Goal: Task Accomplishment & Management: Manage account settings

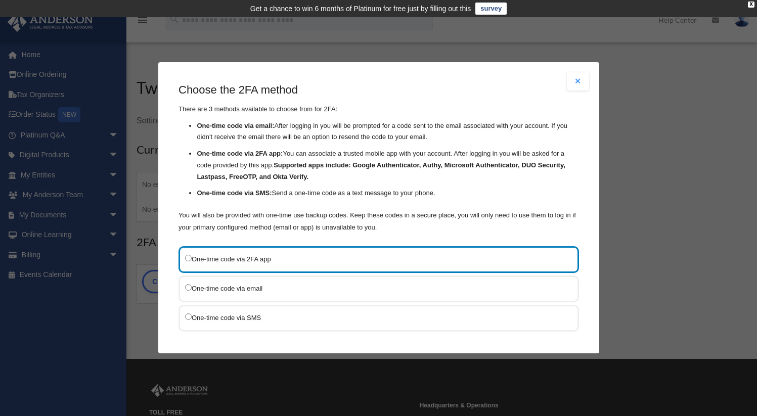
click at [570, 79] on button "Close modal" at bounding box center [578, 81] width 22 height 18
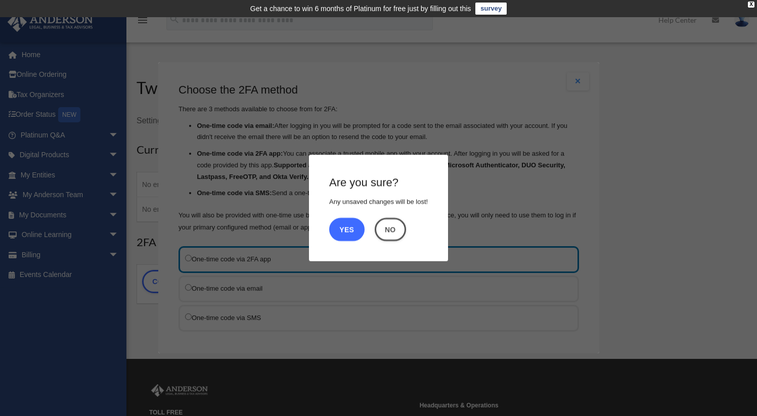
click at [348, 231] on button "Yes" at bounding box center [346, 229] width 35 height 23
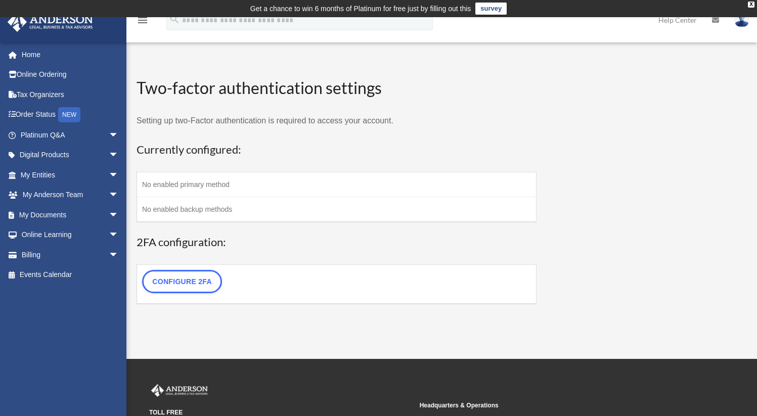
click at [265, 182] on td "No enabled primary method" at bounding box center [337, 184] width 400 height 25
click at [264, 182] on td "No enabled primary method" at bounding box center [337, 184] width 400 height 25
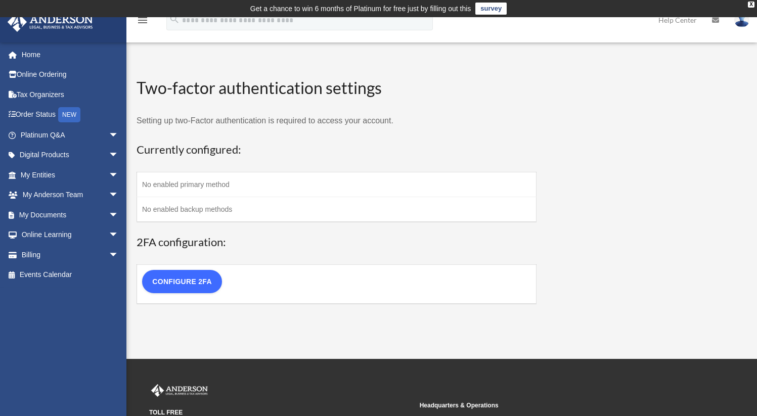
click at [180, 281] on link "Configure 2FA" at bounding box center [182, 281] width 80 height 23
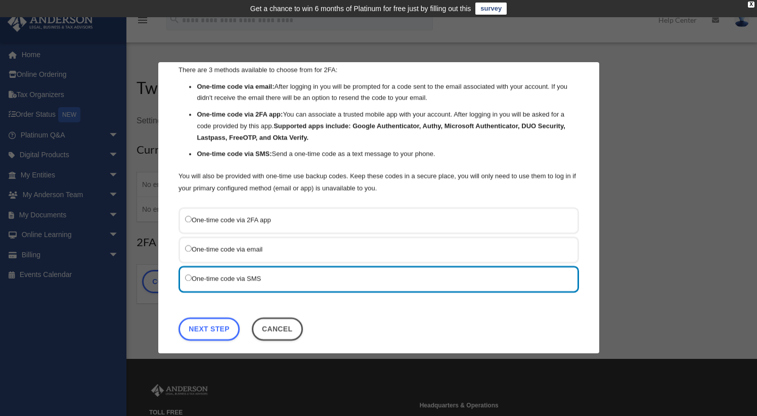
scroll to position [39, 0]
click at [210, 325] on link "Next Step" at bounding box center [209, 329] width 61 height 23
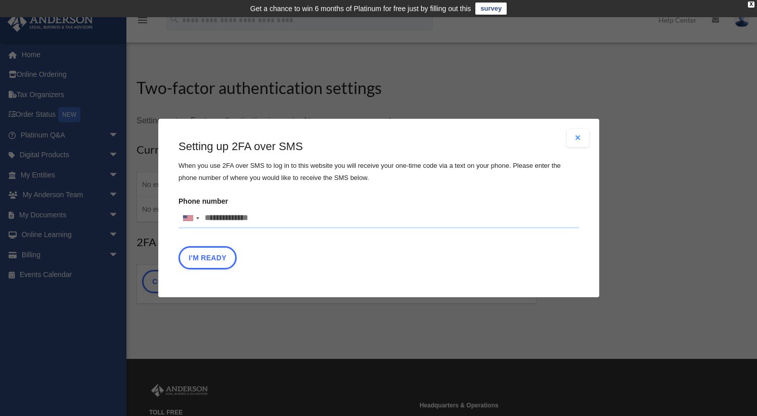
click at [264, 219] on input "Phone number [GEOGRAPHIC_DATA] +1 [GEOGRAPHIC_DATA] +44 [GEOGRAPHIC_DATA] (‫[GE…" at bounding box center [379, 218] width 401 height 20
type input "**********"
click at [206, 258] on button "I'm Ready" at bounding box center [208, 257] width 58 height 23
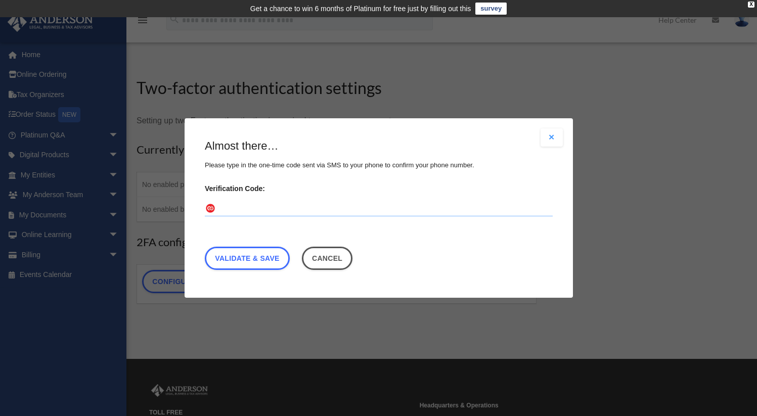
click at [226, 210] on input "Verification Code:" at bounding box center [379, 209] width 348 height 16
type input "******"
click at [250, 258] on link "Validate & Save" at bounding box center [247, 258] width 85 height 23
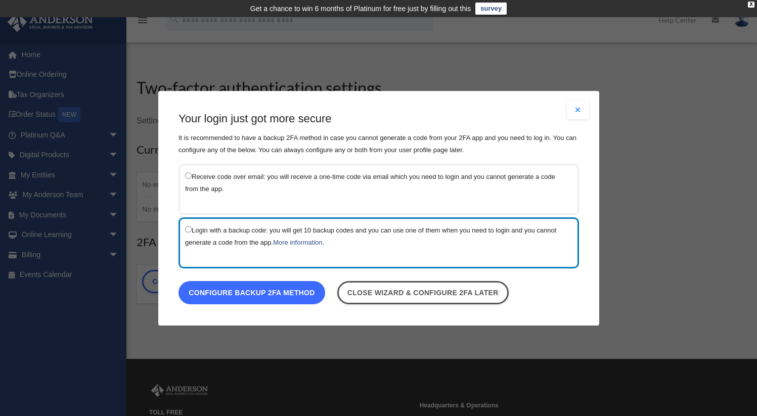
click at [209, 290] on link "Configure backup 2FA method" at bounding box center [252, 292] width 147 height 23
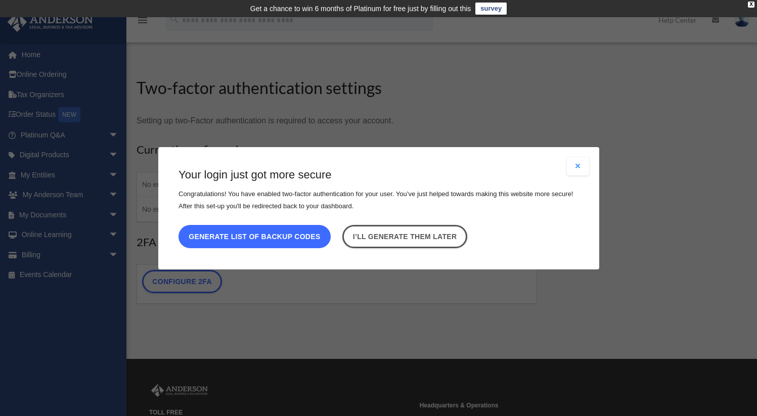
click at [222, 237] on button "Generate list of backup codes" at bounding box center [255, 236] width 152 height 23
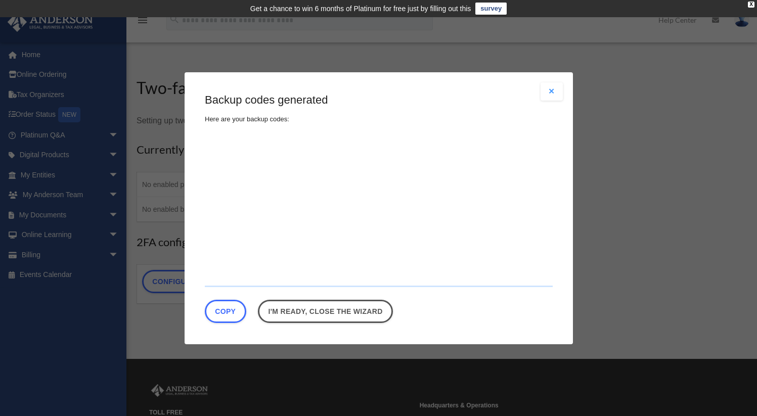
type textarea "**********"
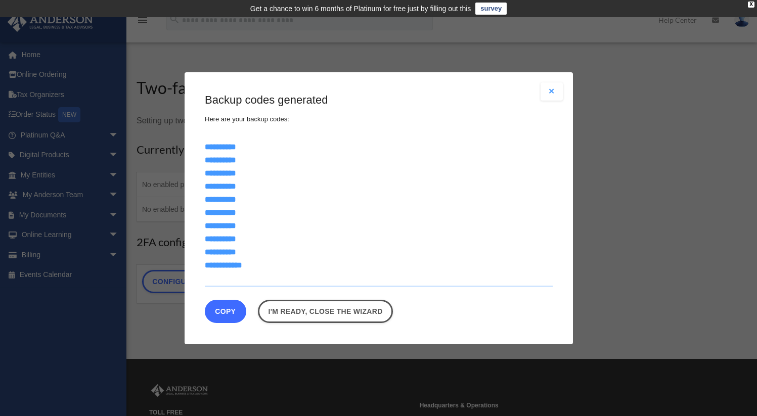
click at [227, 307] on button "Copy" at bounding box center [225, 310] width 41 height 23
click at [331, 227] on textarea "**********" at bounding box center [379, 211] width 348 height 152
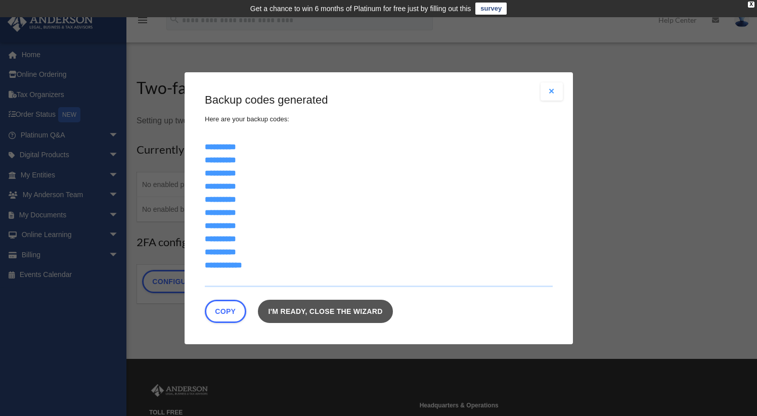
click at [315, 314] on link "I'm ready, close the wizard" at bounding box center [325, 310] width 135 height 23
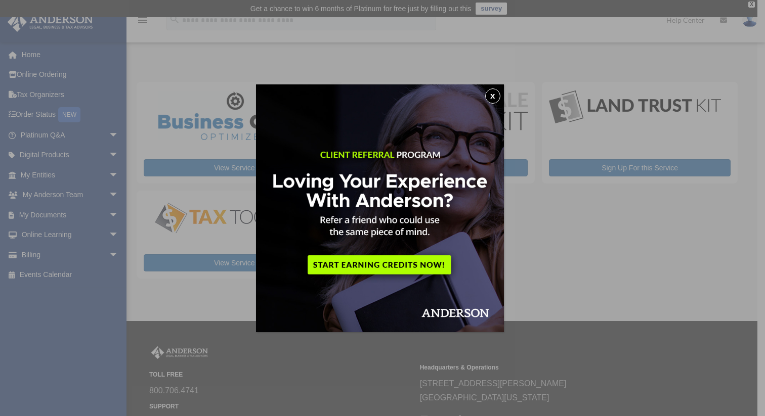
click at [494, 94] on button "x" at bounding box center [492, 96] width 15 height 15
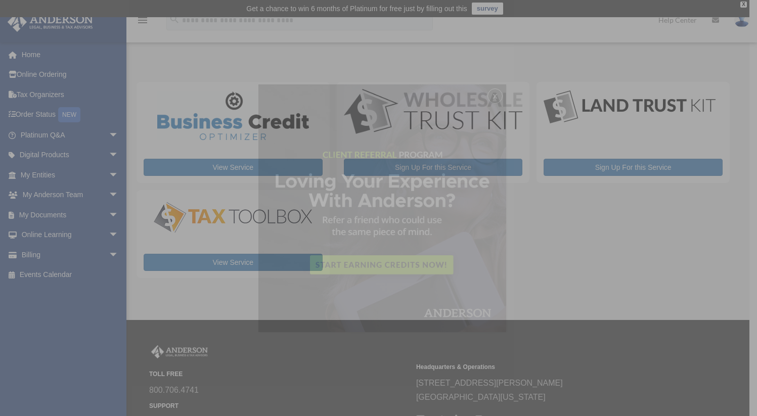
click at [494, 94] on div "x" at bounding box center [378, 208] width 757 height 416
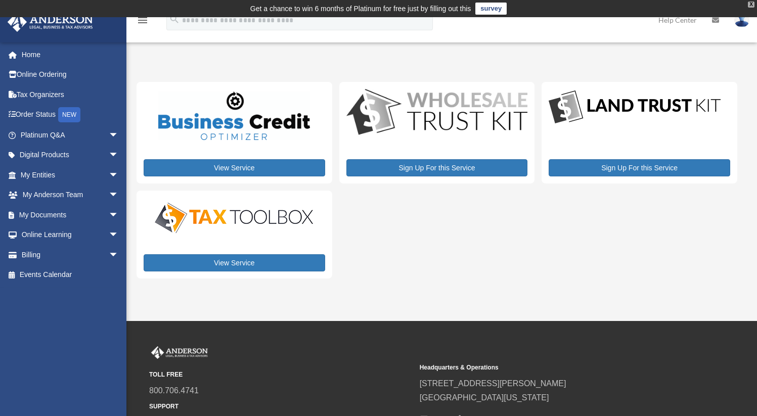
click at [752, 3] on div "X" at bounding box center [751, 5] width 7 height 6
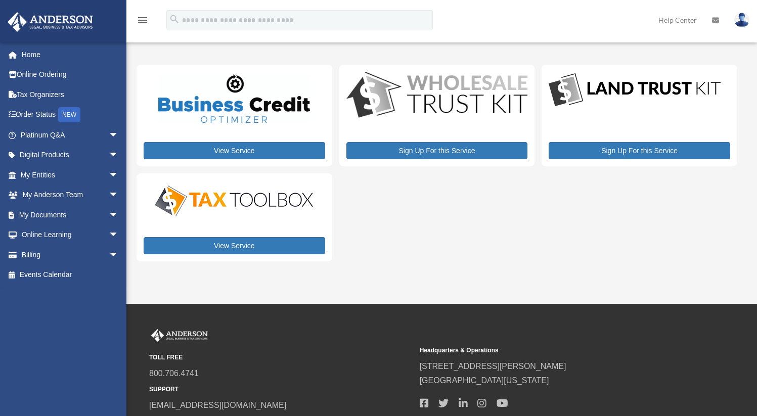
click at [739, 13] on img at bounding box center [741, 20] width 15 height 15
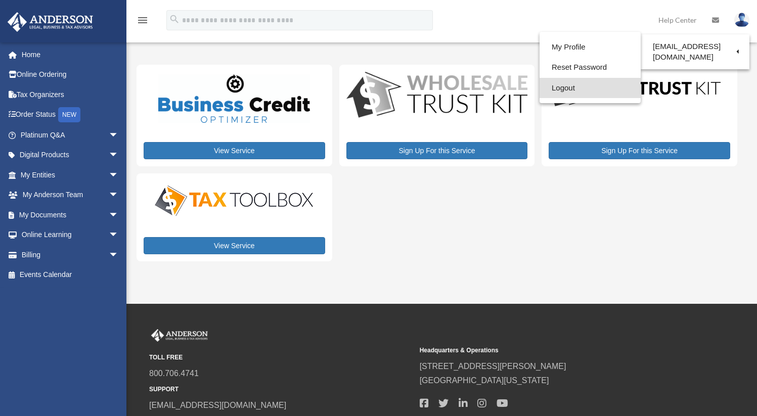
click at [563, 84] on link "Logout" at bounding box center [590, 88] width 101 height 21
